Goal: Navigation & Orientation: Find specific page/section

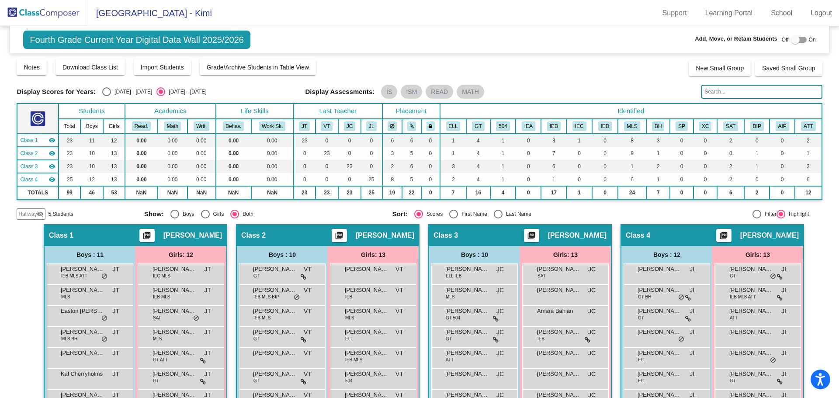
scroll to position [152, 0]
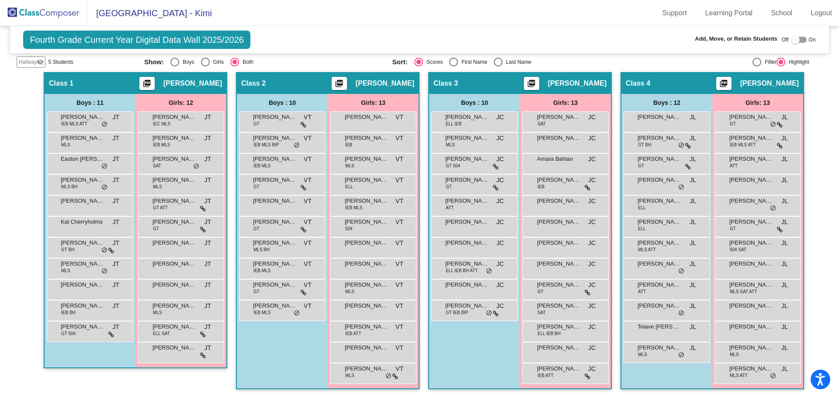
click at [34, 9] on img at bounding box center [43, 13] width 87 height 26
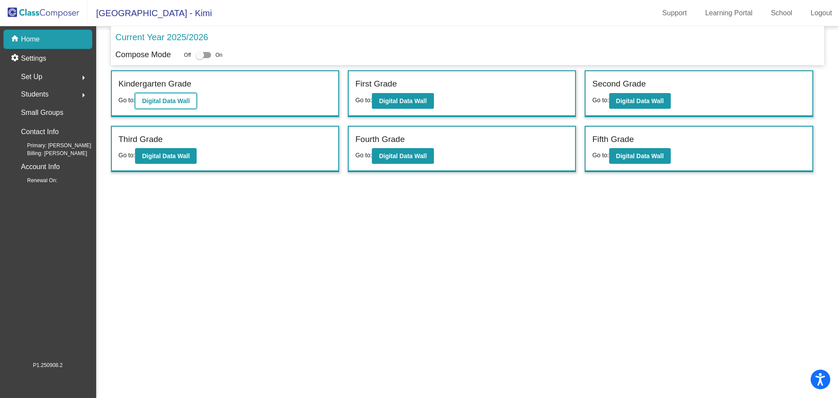
click at [164, 102] on b "Digital Data Wall" at bounding box center [166, 100] width 48 height 7
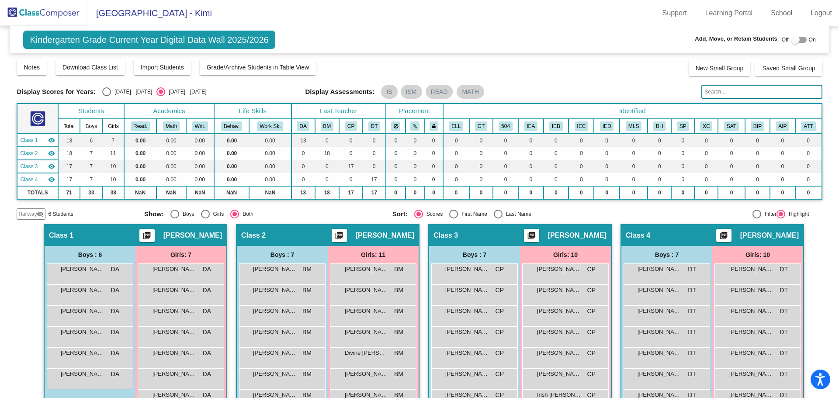
scroll to position [87, 0]
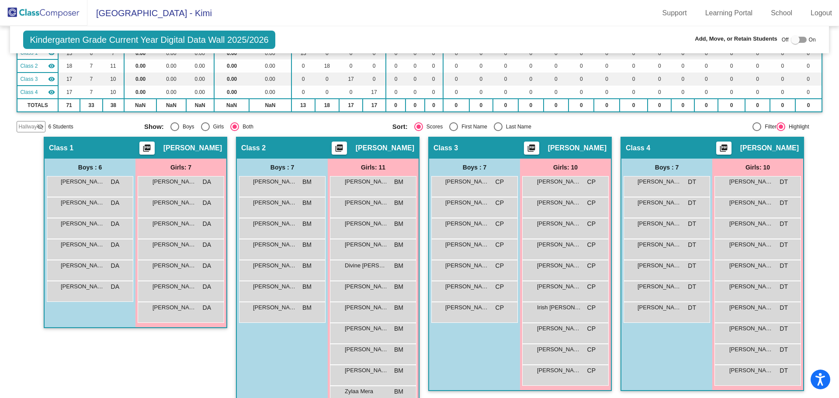
click at [44, 10] on img at bounding box center [43, 13] width 87 height 26
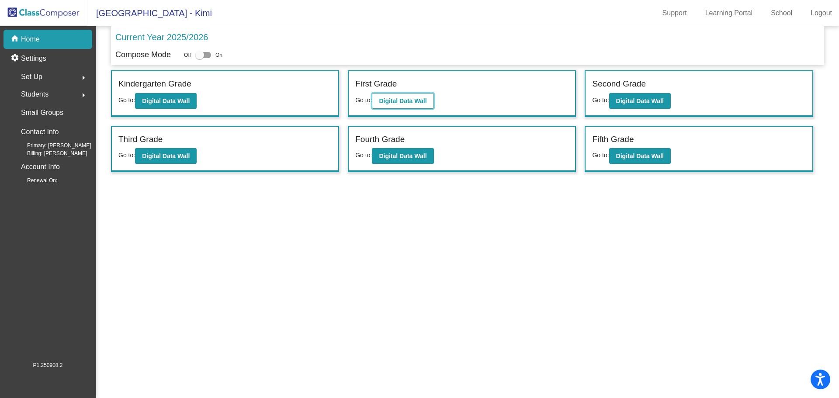
click at [407, 100] on b "Digital Data Wall" at bounding box center [403, 100] width 48 height 7
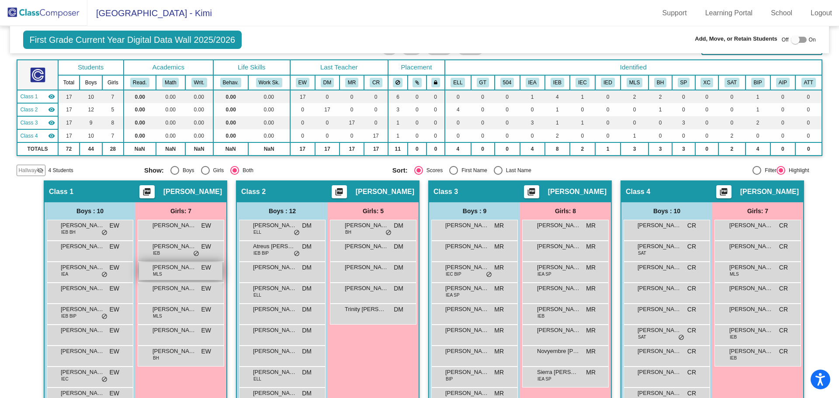
scroll to position [131, 0]
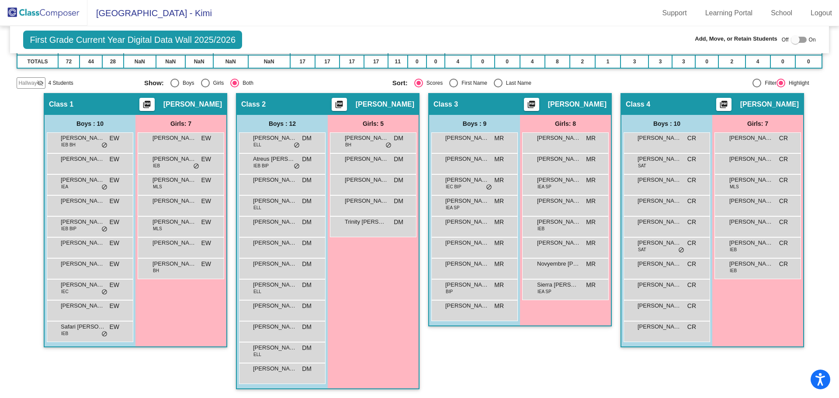
click at [59, 13] on img at bounding box center [43, 13] width 87 height 26
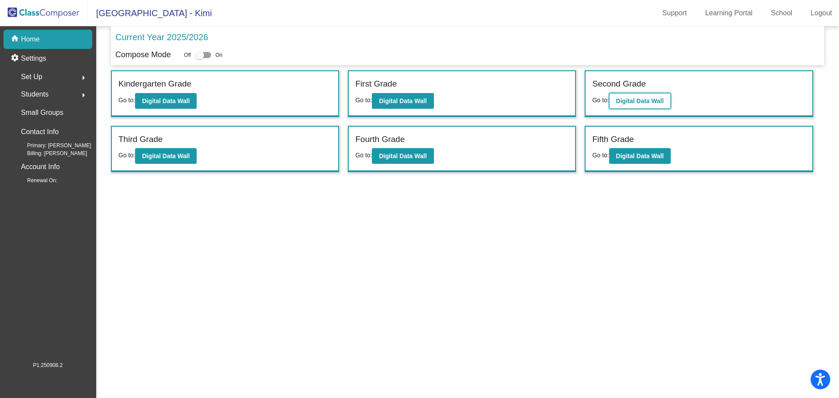
click at [643, 99] on b "Digital Data Wall" at bounding box center [640, 100] width 48 height 7
